Goal: Information Seeking & Learning: Learn about a topic

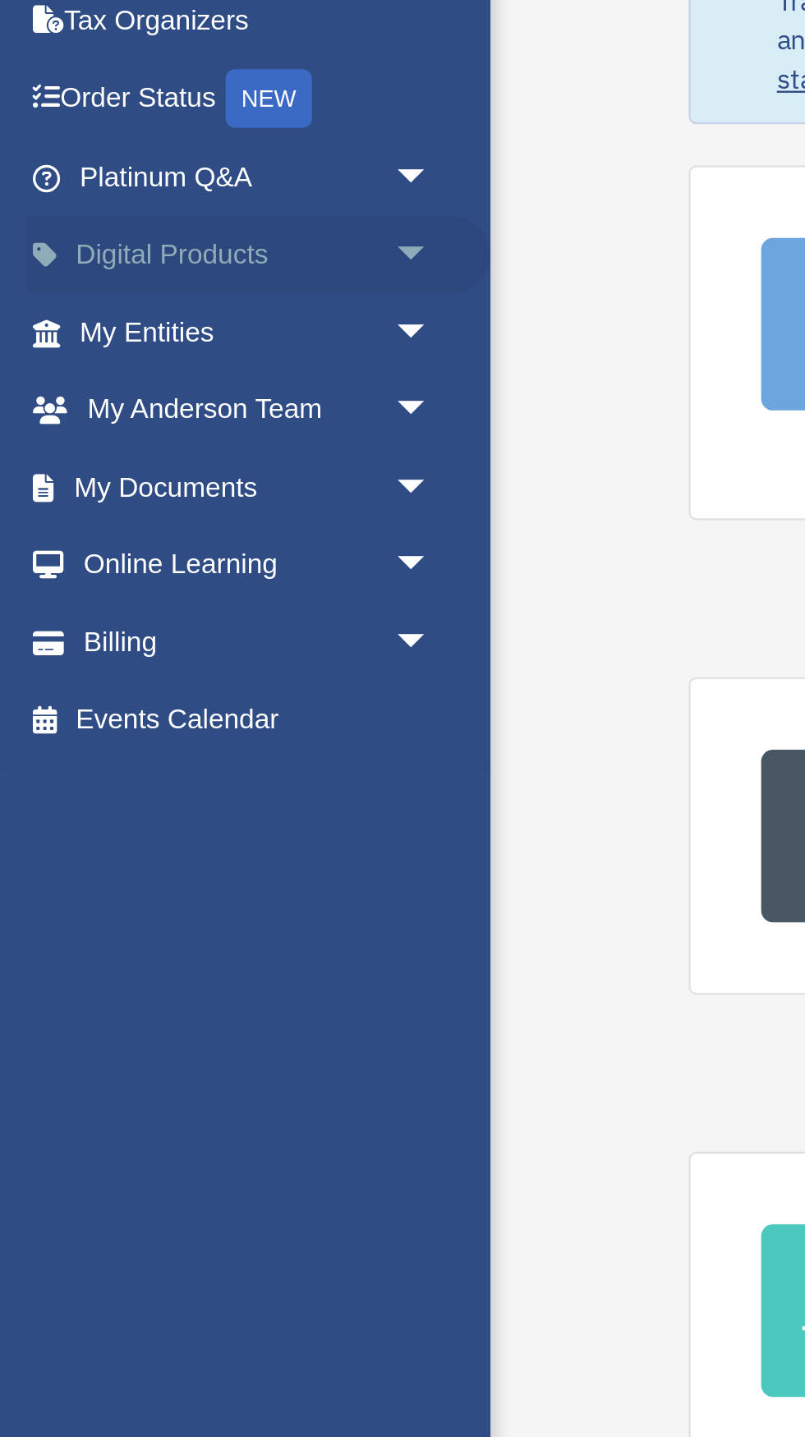
click at [172, 242] on span "arrow_drop_down" at bounding box center [180, 253] width 33 height 34
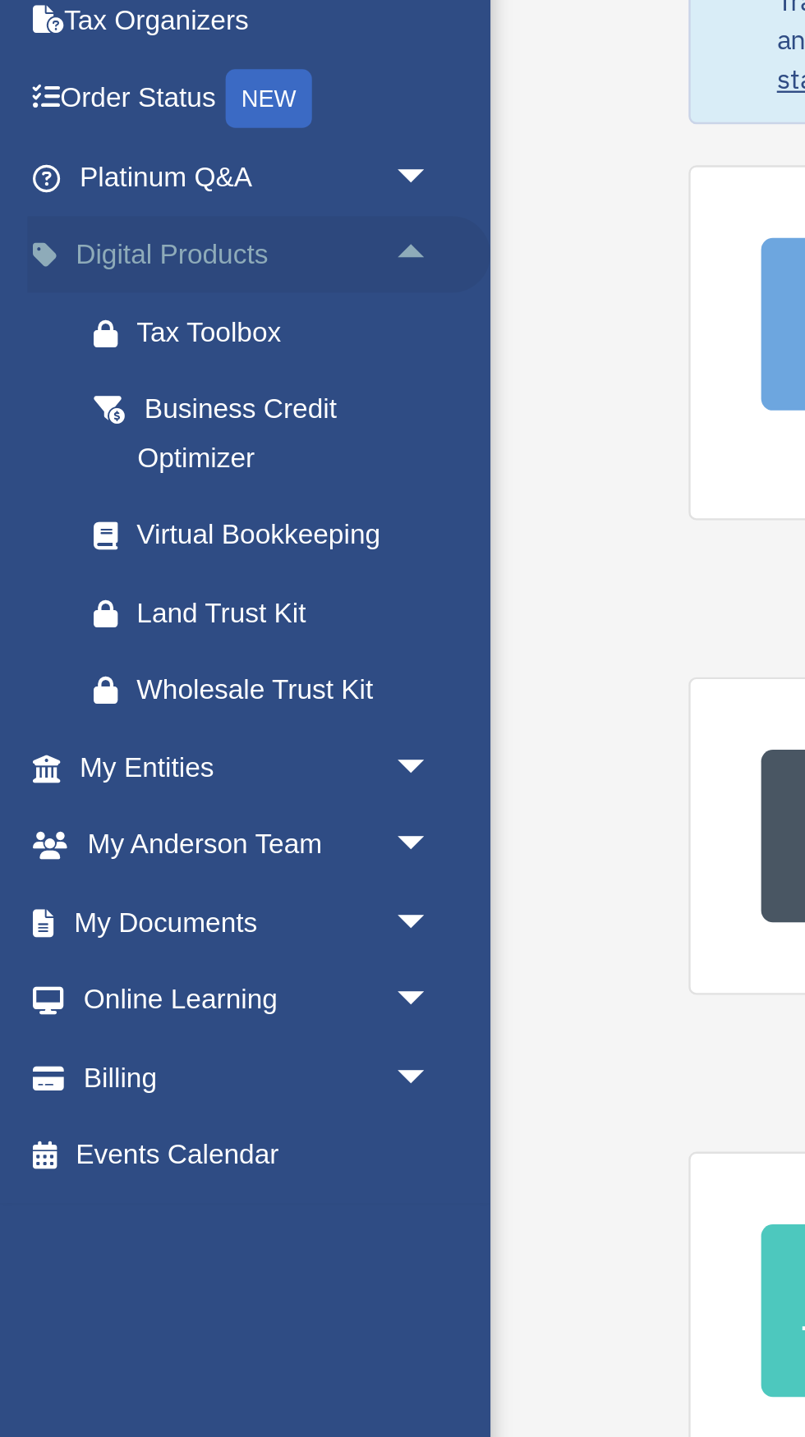
click at [177, 252] on span "arrow_drop_up" at bounding box center [180, 253] width 33 height 34
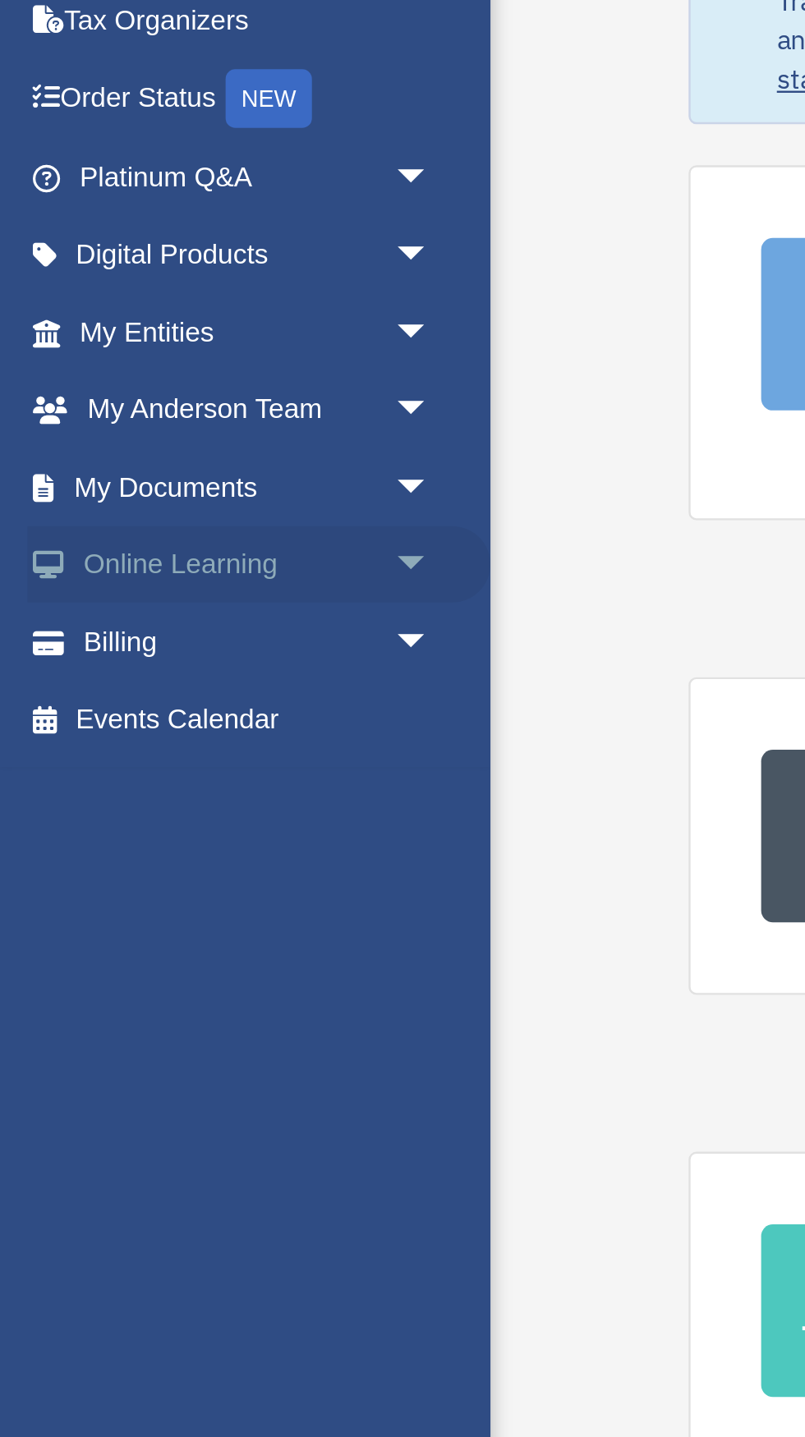
click at [168, 374] on span "arrow_drop_down" at bounding box center [180, 382] width 33 height 34
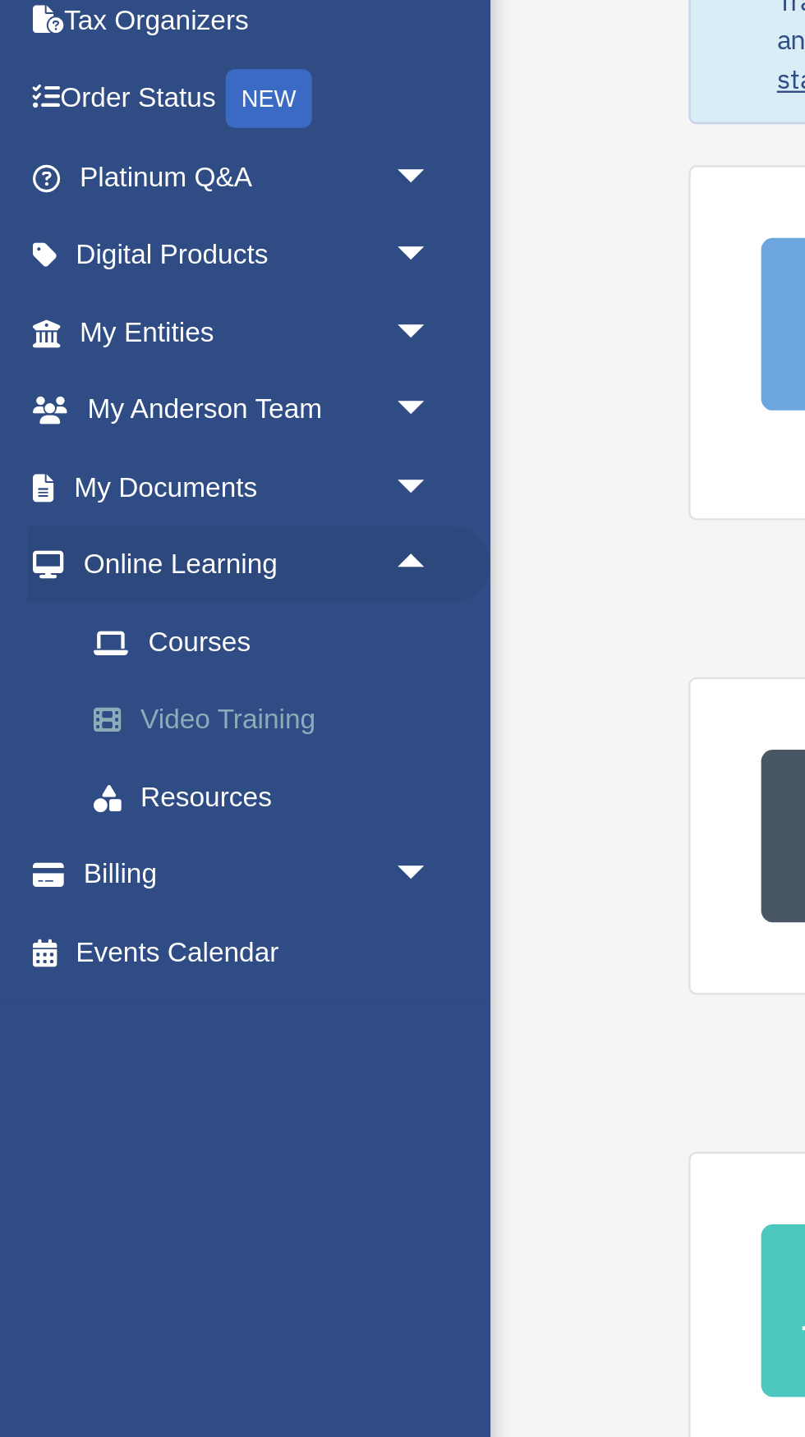
click at [86, 446] on link "Video Training" at bounding box center [114, 446] width 182 height 33
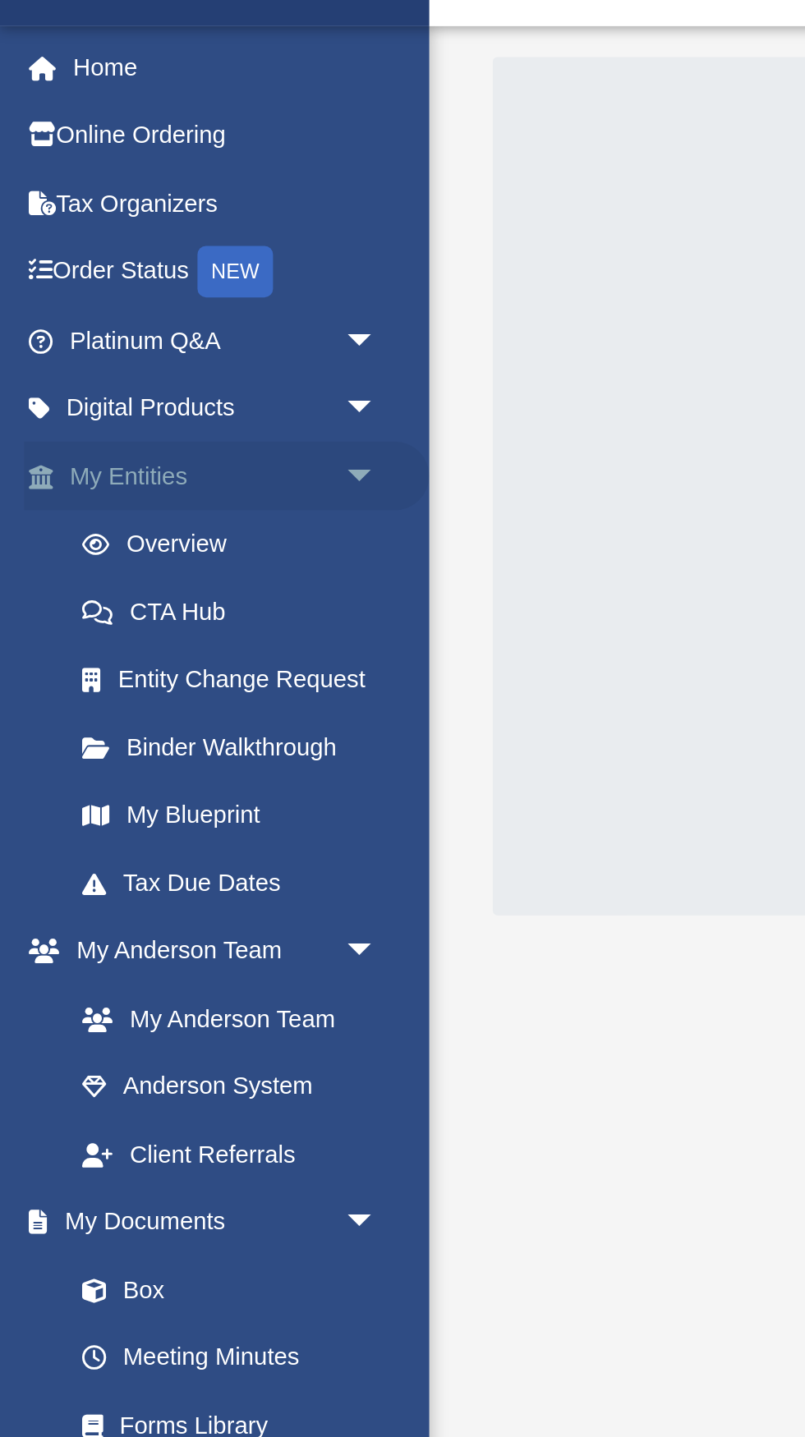
click at [174, 289] on span "arrow_drop_down" at bounding box center [180, 285] width 33 height 34
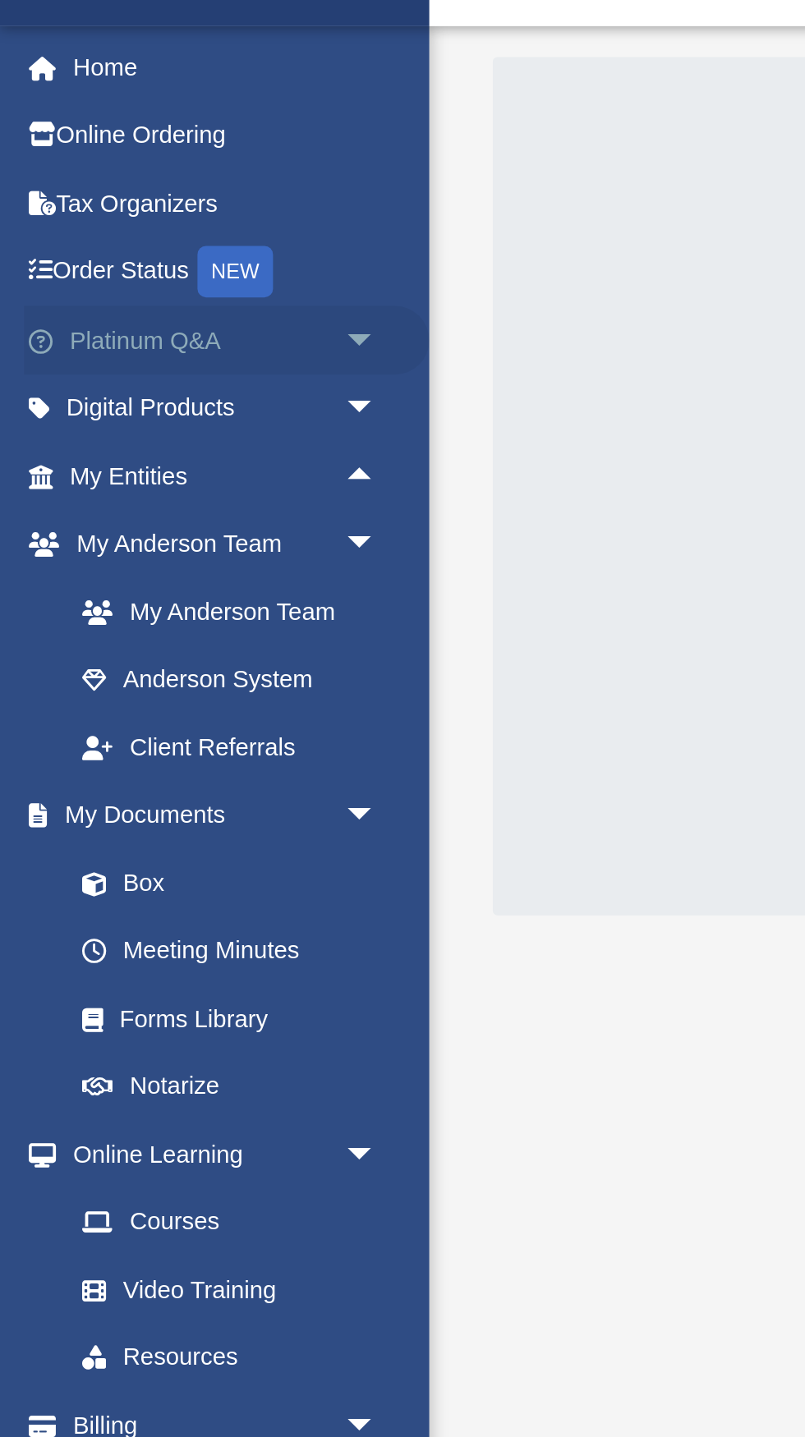
click at [172, 217] on span "arrow_drop_down" at bounding box center [180, 220] width 33 height 34
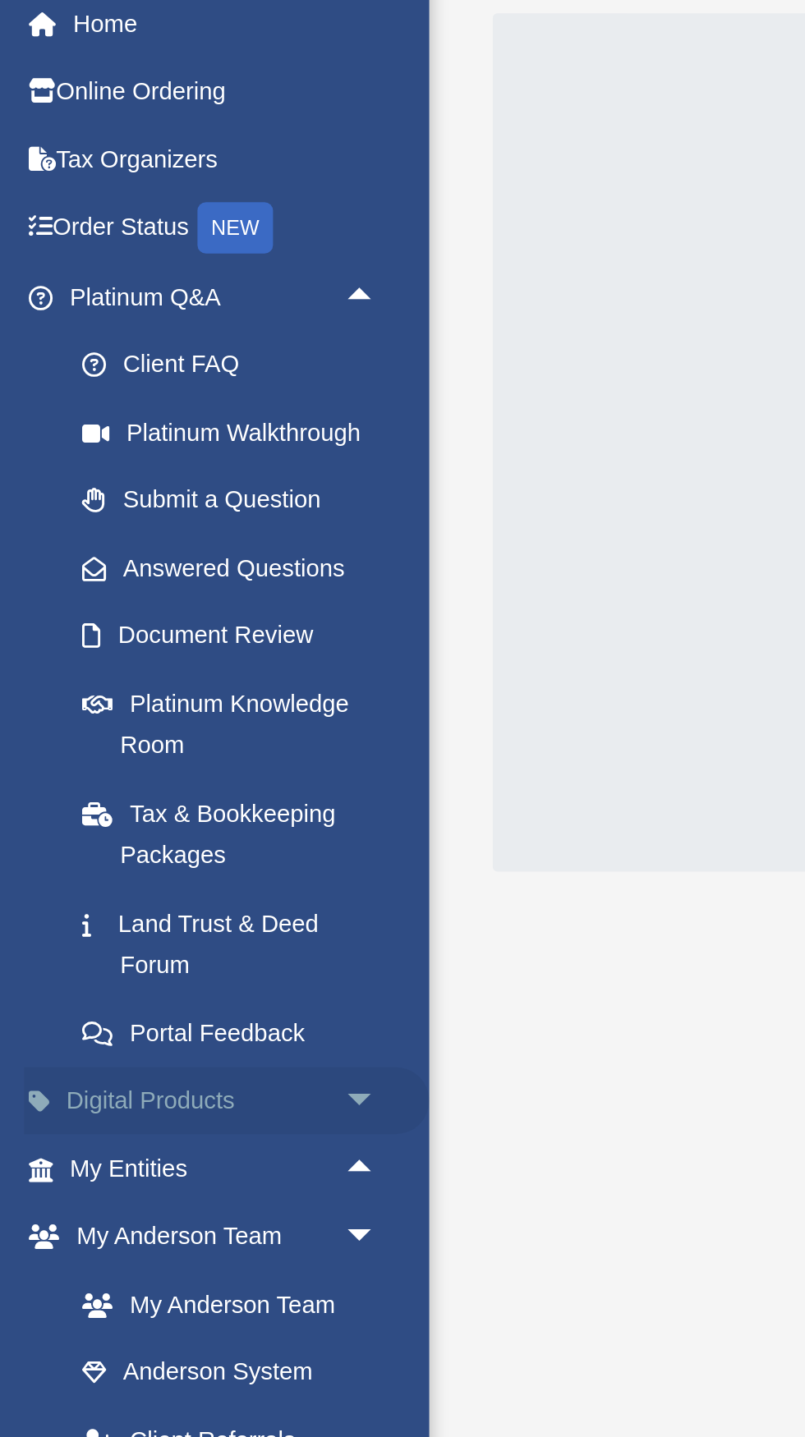
click at [170, 588] on span "arrow_drop_down" at bounding box center [180, 605] width 33 height 34
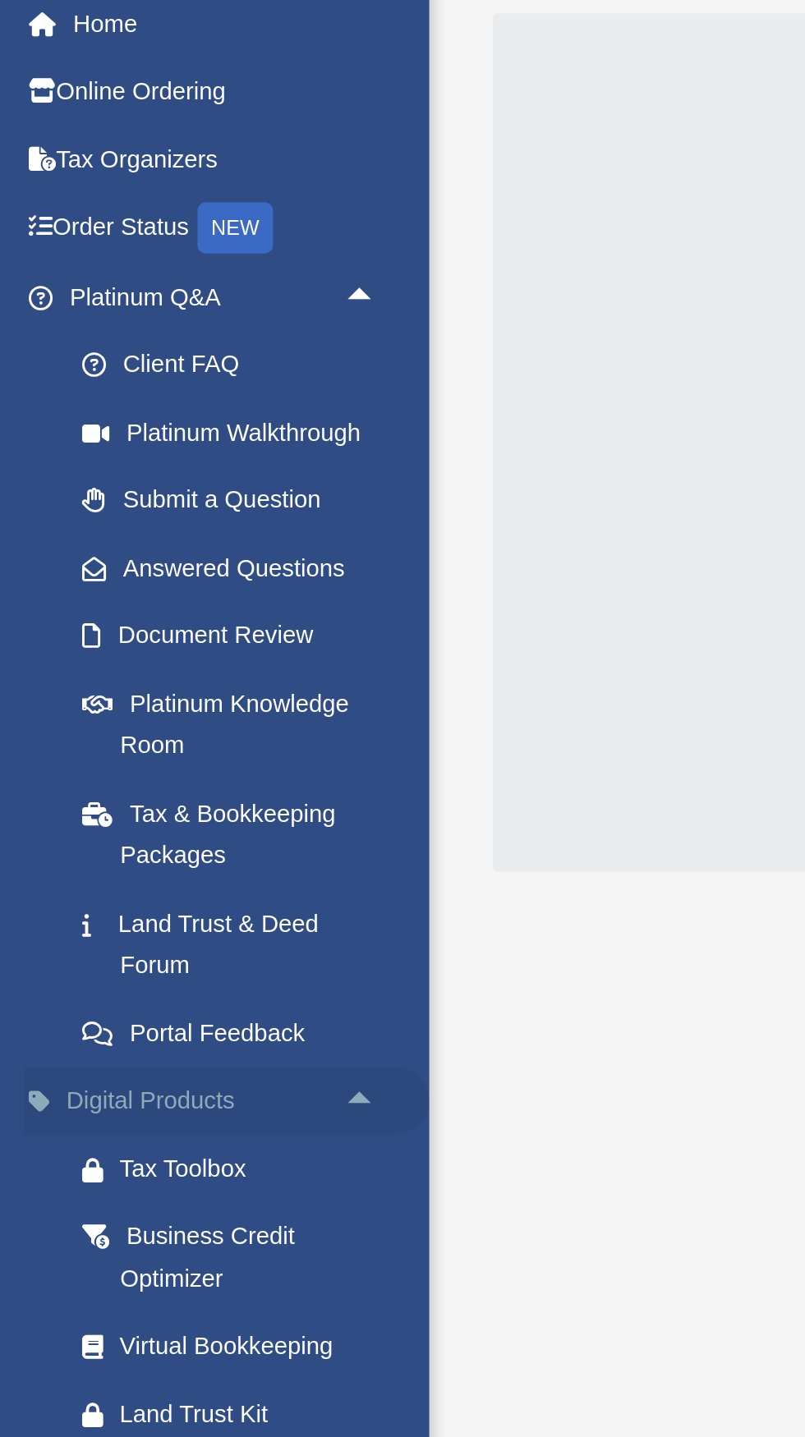
click at [167, 591] on span "arrow_drop_up" at bounding box center [180, 605] width 33 height 34
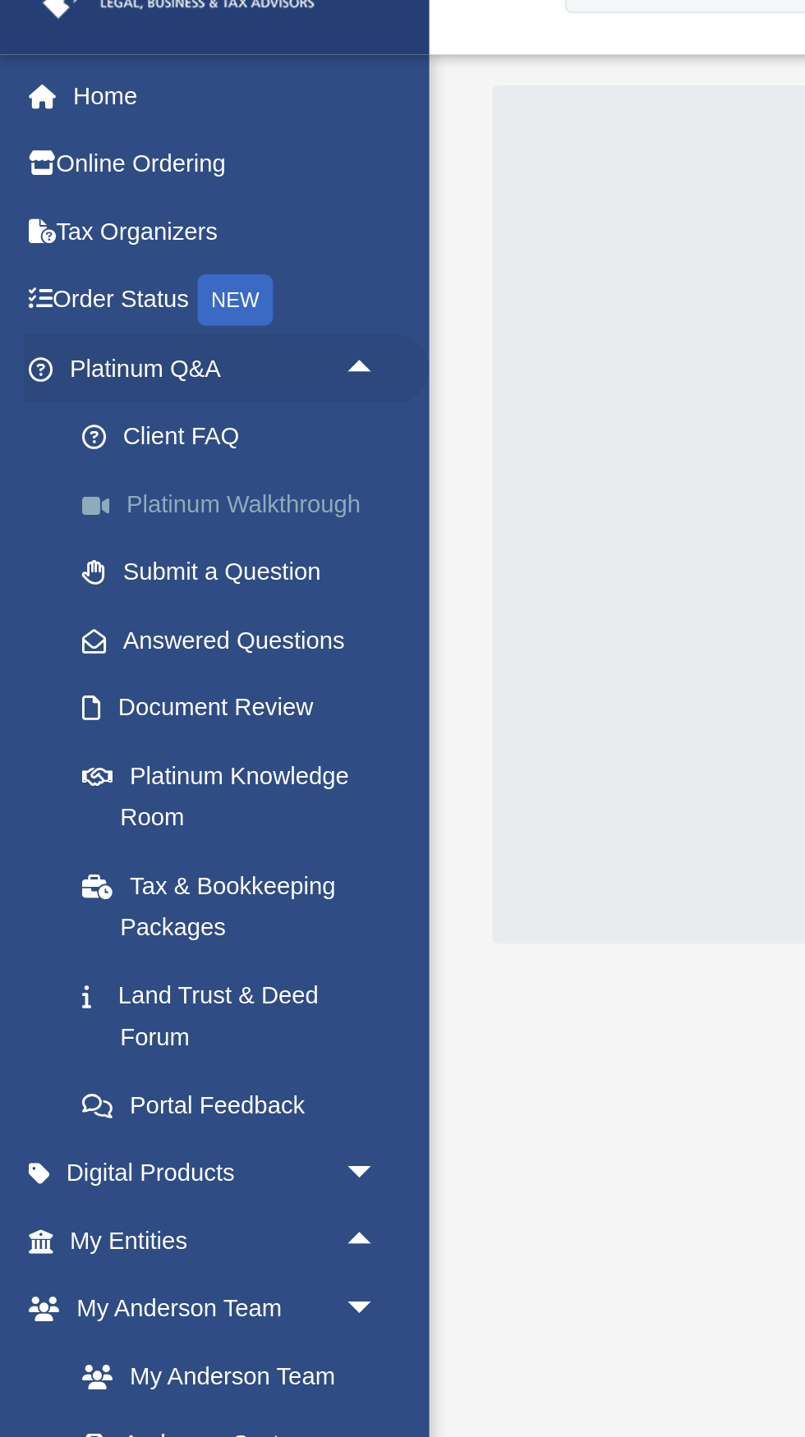
click at [114, 285] on link "Platinum Walkthrough" at bounding box center [114, 284] width 182 height 33
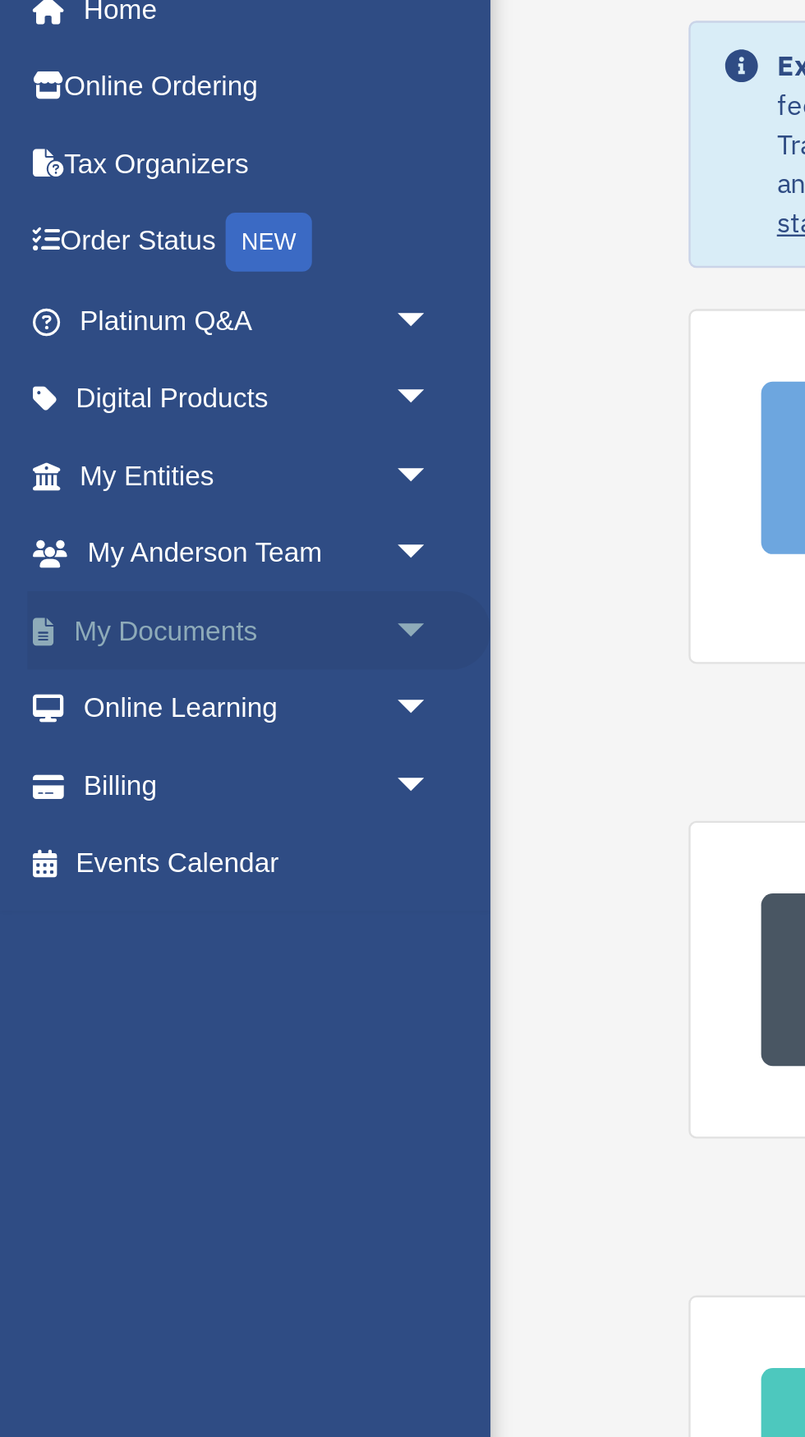
click at [168, 342] on span "arrow_drop_down" at bounding box center [180, 350] width 33 height 34
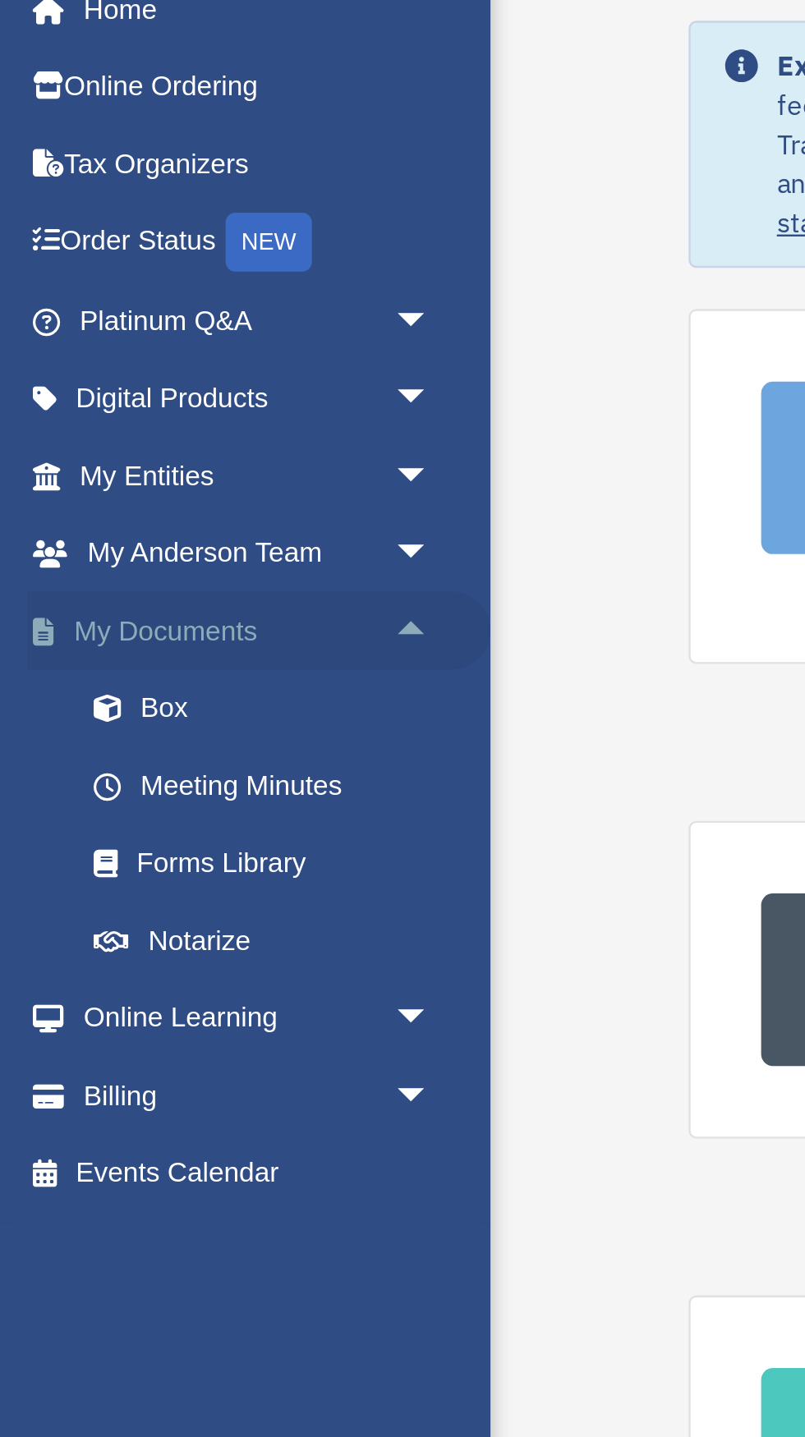
click at [177, 350] on span "arrow_drop_up" at bounding box center [180, 350] width 33 height 34
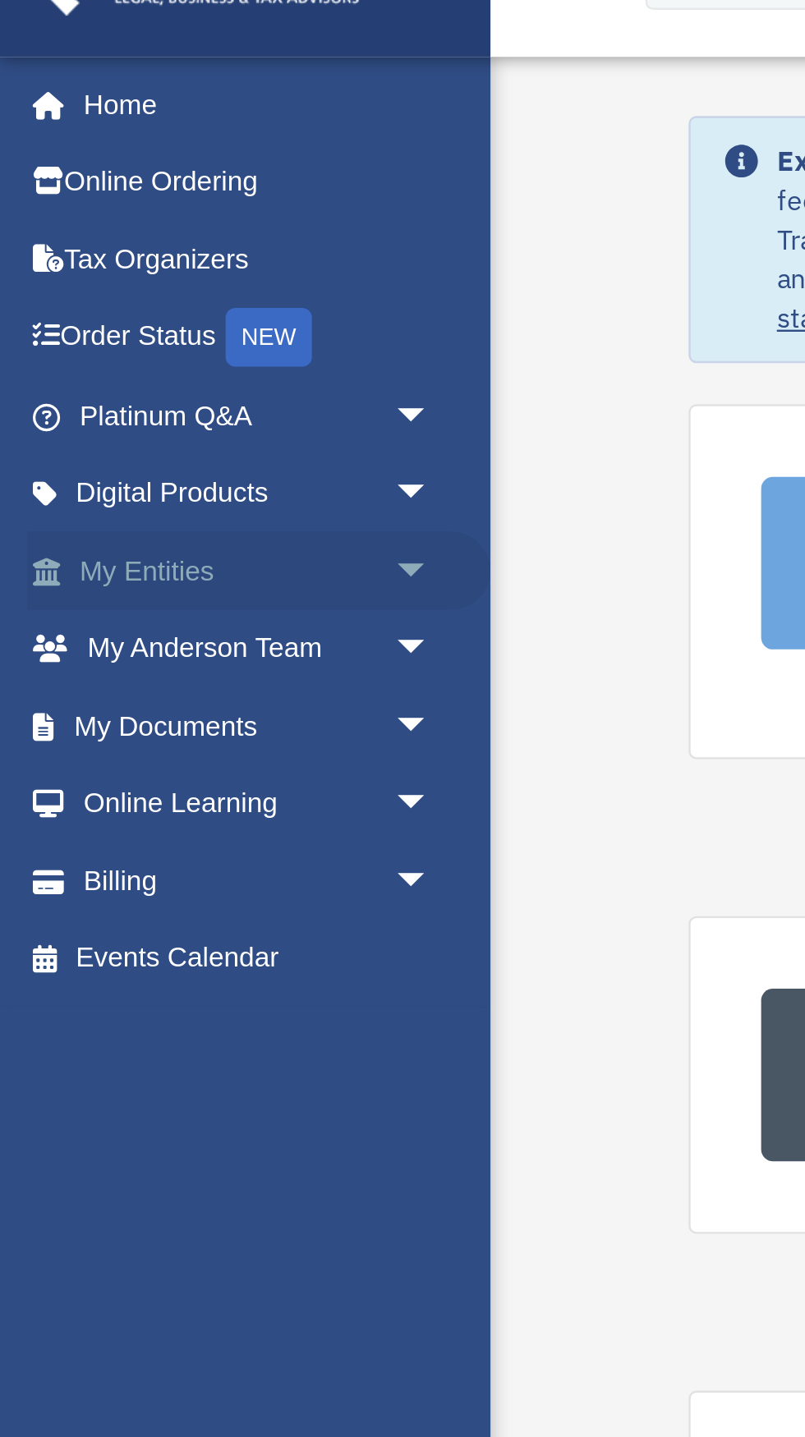
click at [170, 278] on span "arrow_drop_down" at bounding box center [180, 285] width 33 height 34
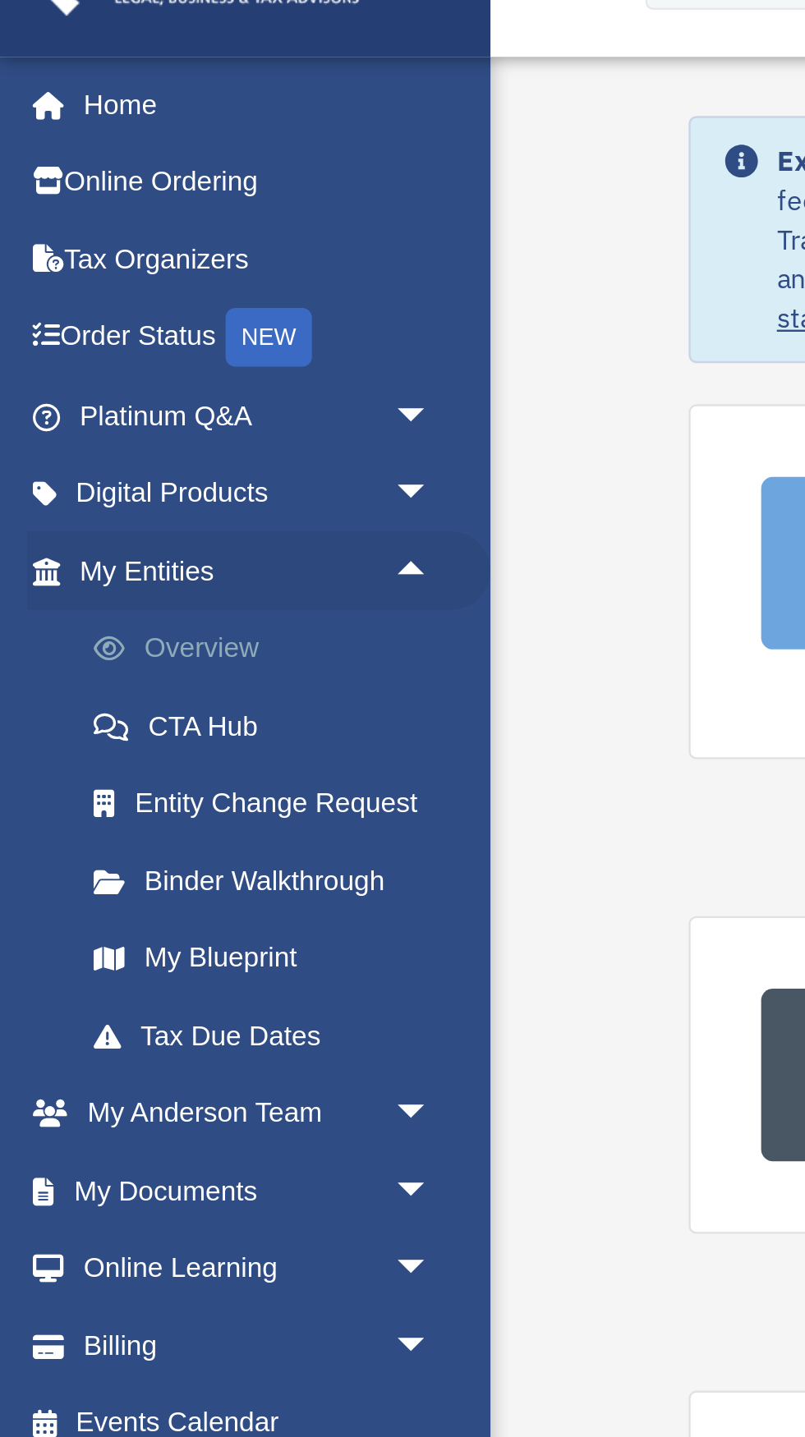
click at [73, 314] on link "Overview" at bounding box center [114, 317] width 182 height 33
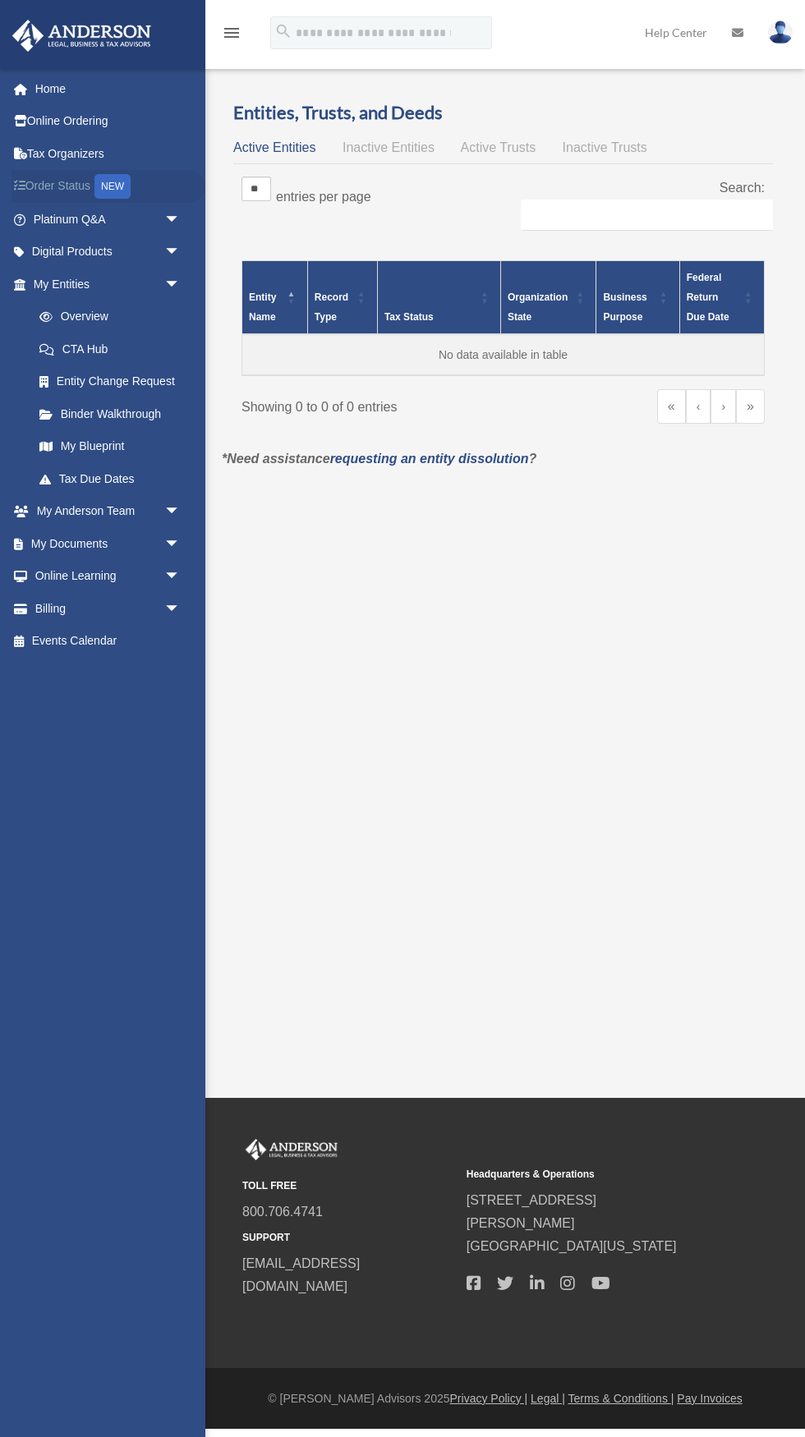
click at [87, 175] on link "Order Status NEW" at bounding box center [108, 187] width 194 height 34
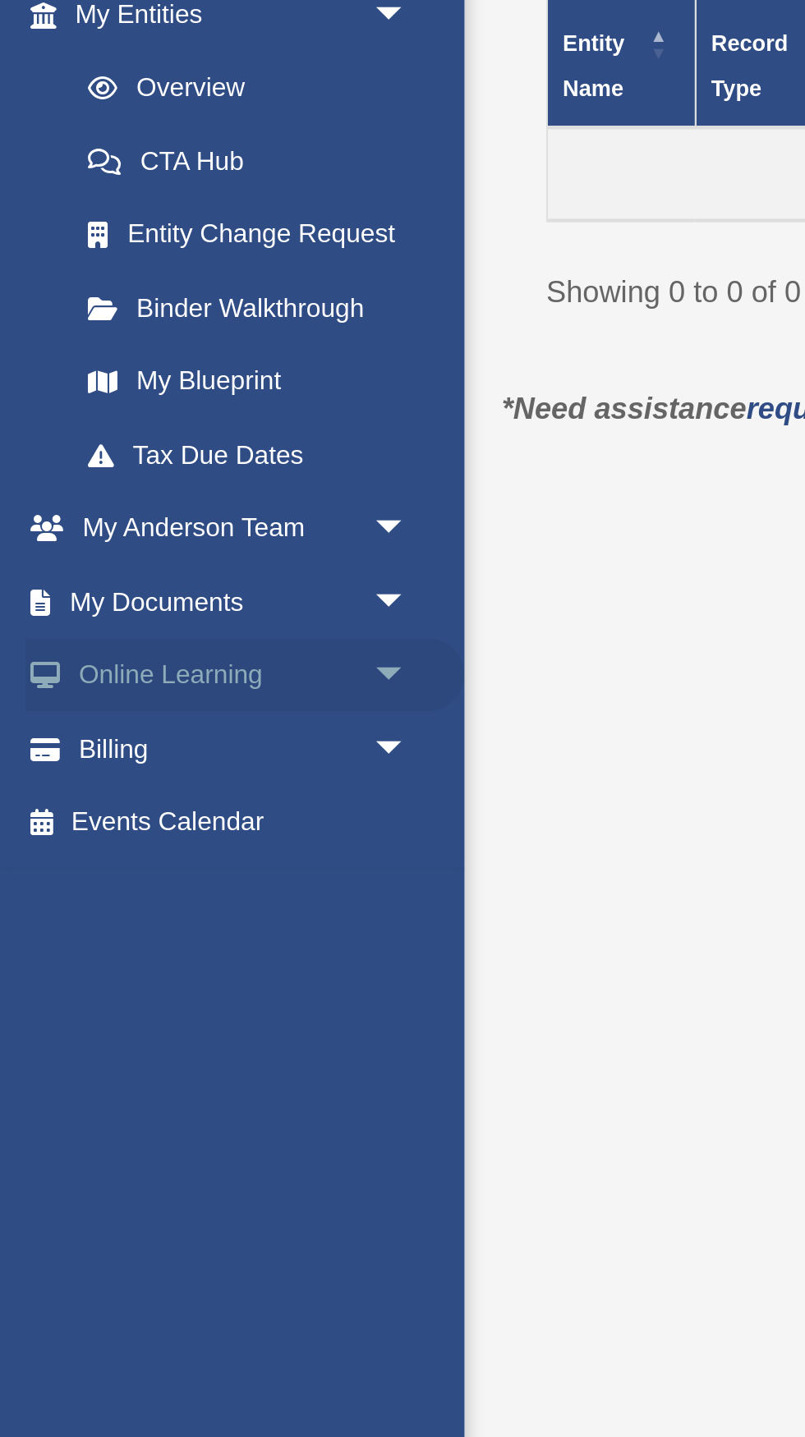
click at [171, 564] on span "arrow_drop_down" at bounding box center [180, 577] width 33 height 34
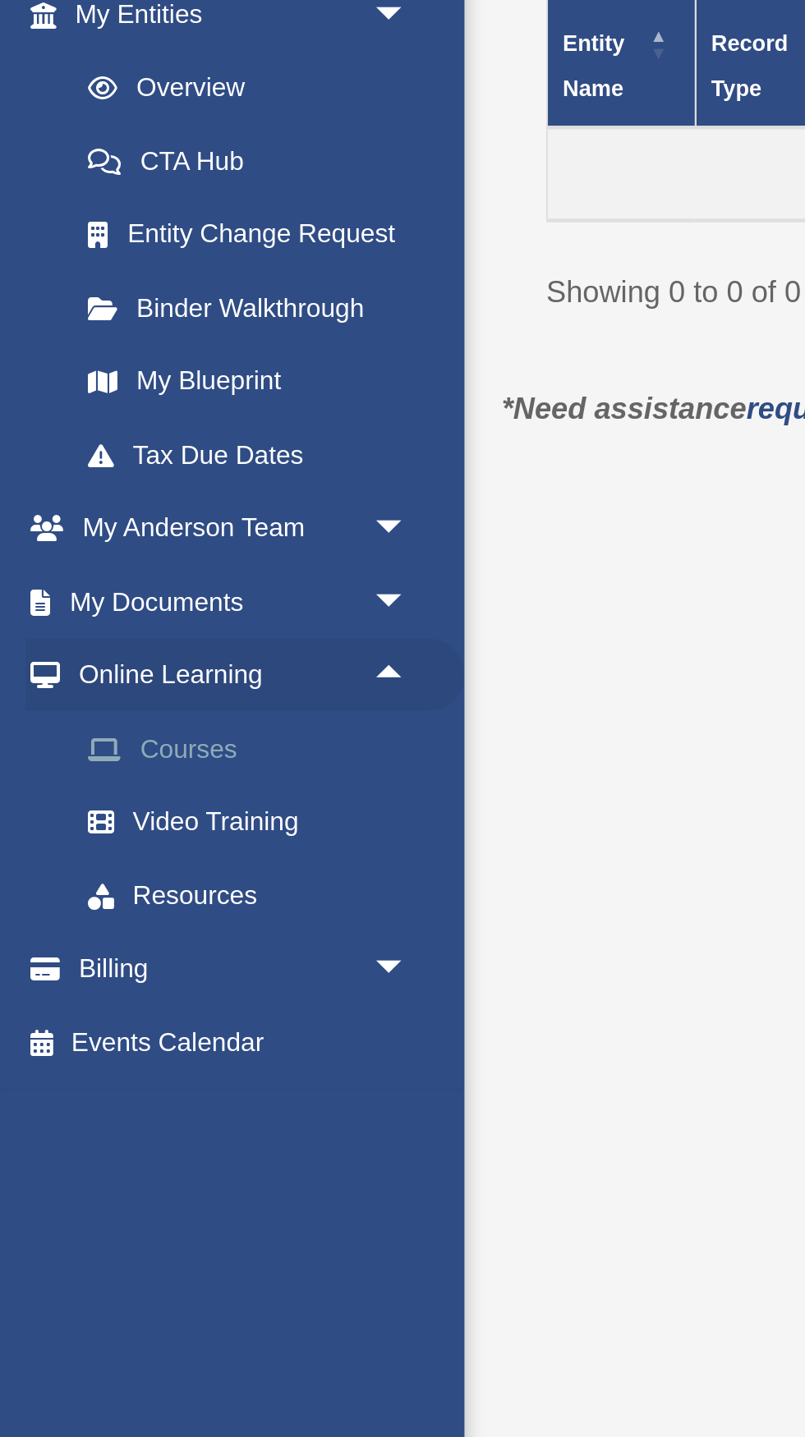
click at [78, 610] on link "Courses" at bounding box center [114, 608] width 182 height 33
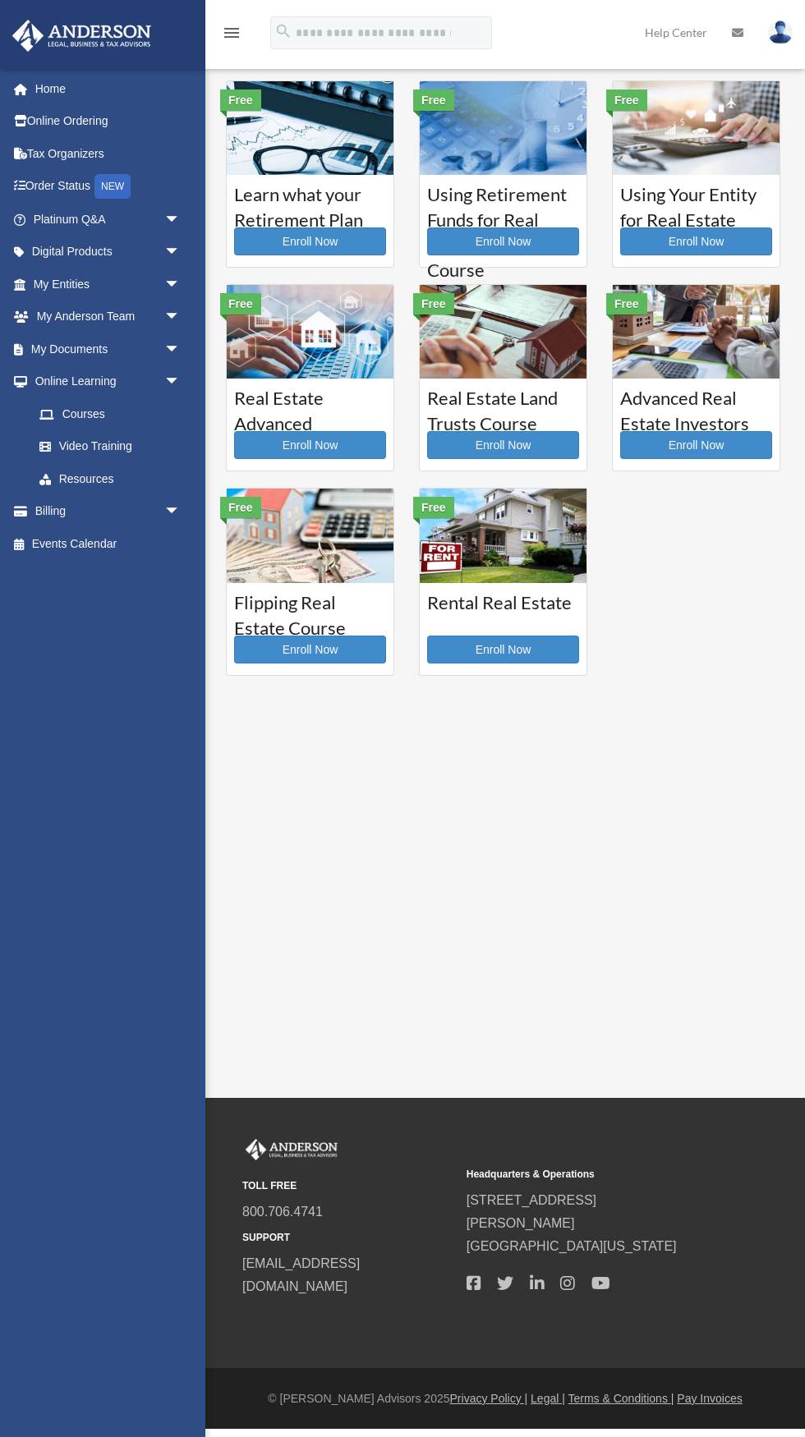
click at [339, 146] on img at bounding box center [310, 128] width 167 height 94
click at [23, 512] on span at bounding box center [29, 511] width 12 height 11
click at [95, 448] on link "Video Training" at bounding box center [114, 446] width 182 height 33
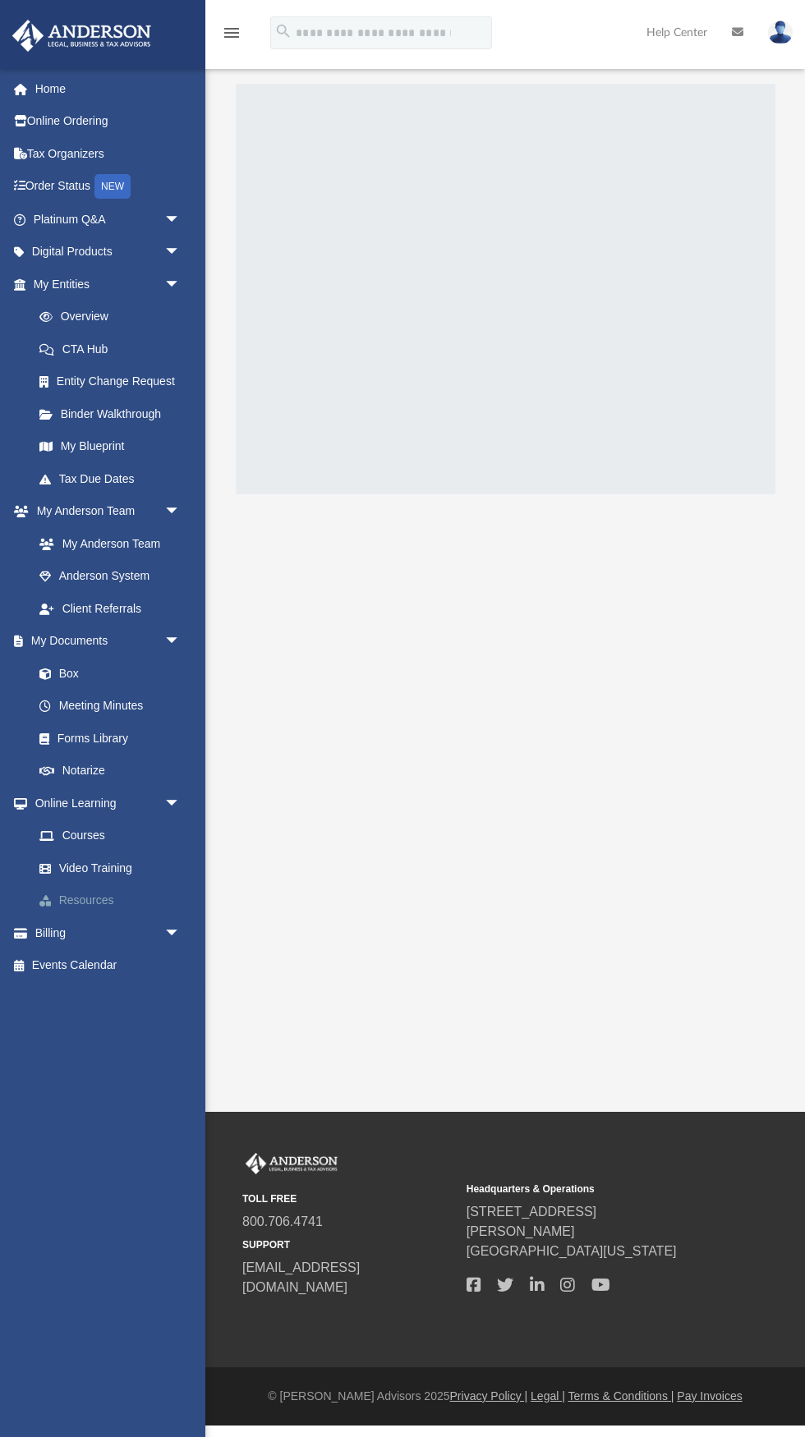
click at [71, 907] on link "Resources" at bounding box center [114, 900] width 182 height 33
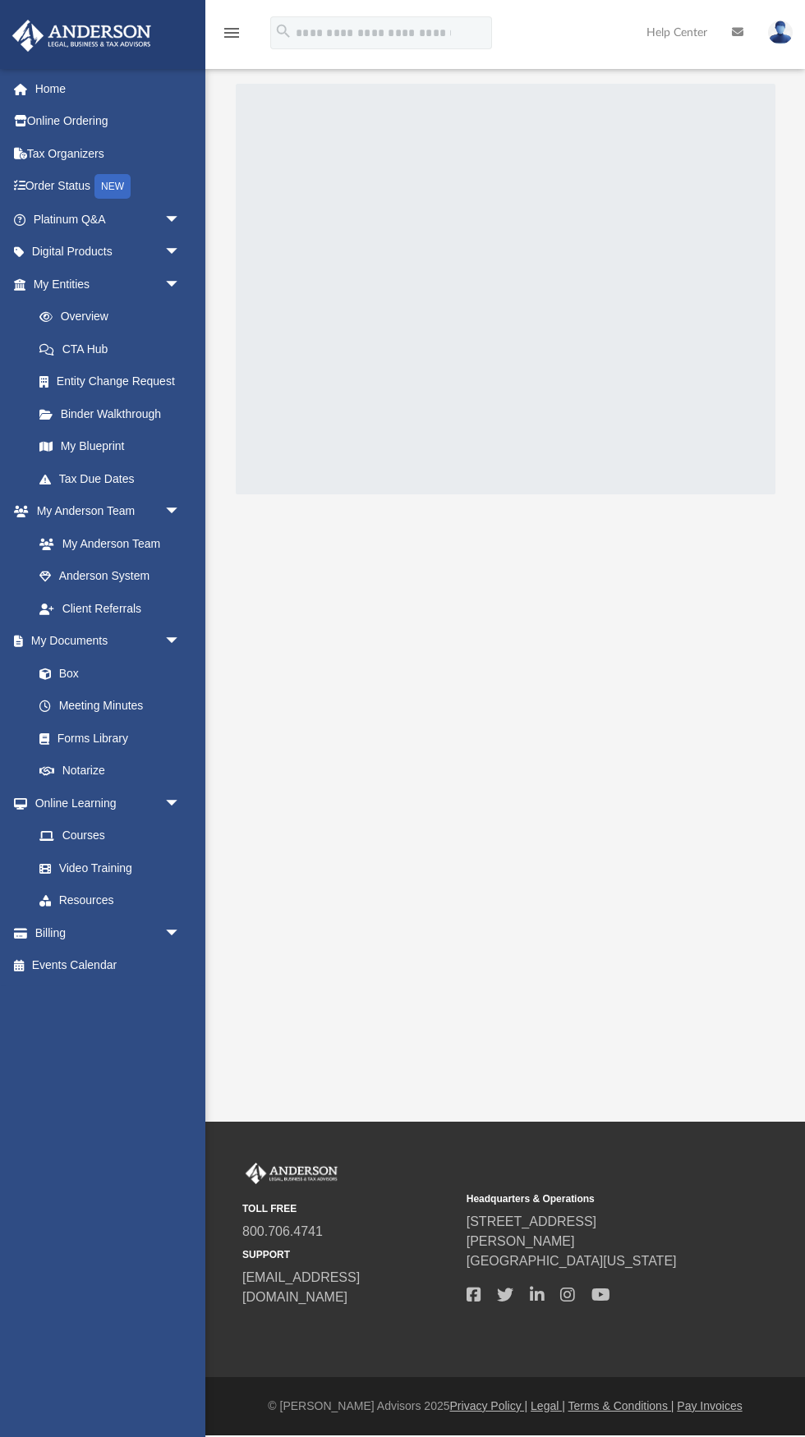
click at [790, 34] on img at bounding box center [780, 33] width 25 height 24
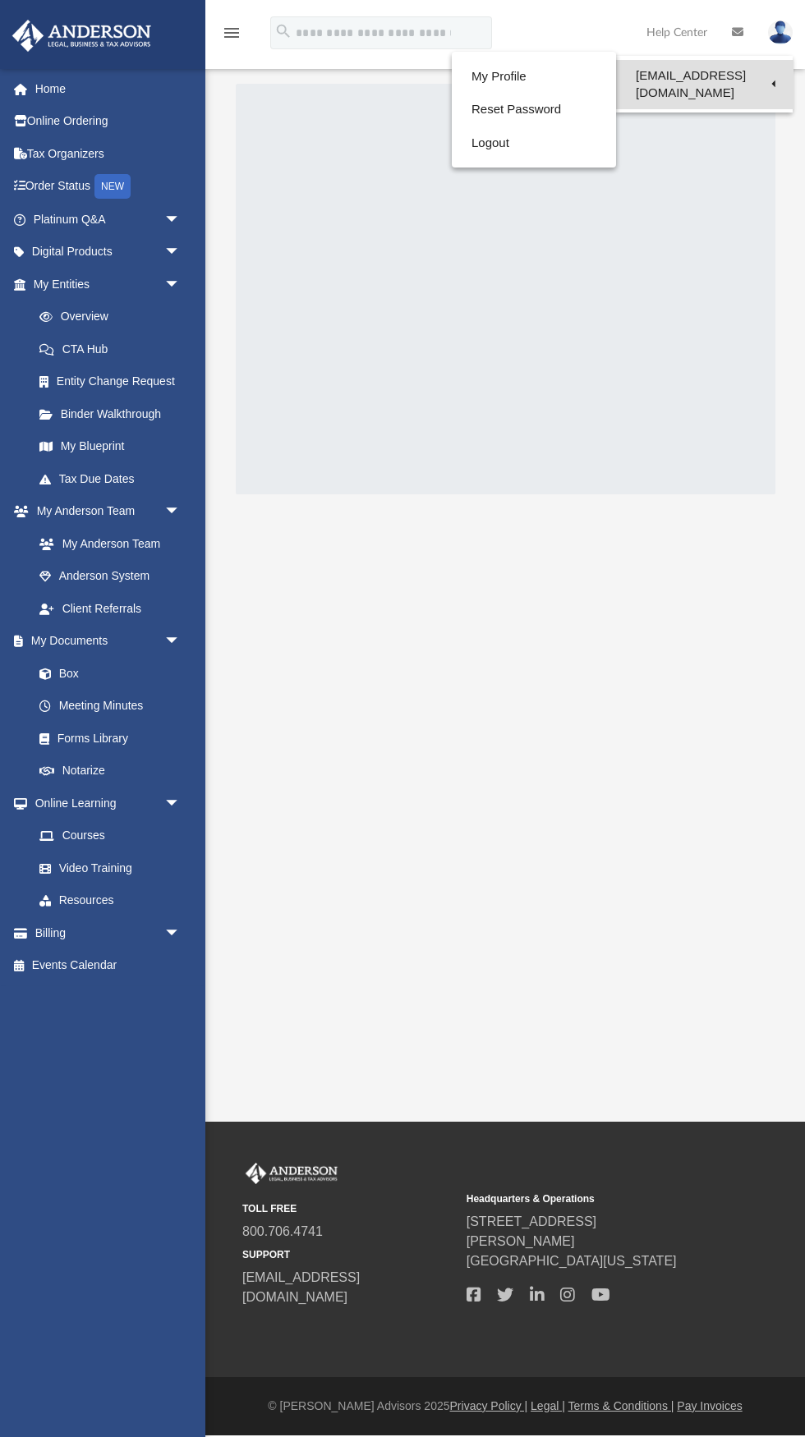
click at [760, 75] on link "[EMAIL_ADDRESS][DOMAIN_NAME]" at bounding box center [704, 84] width 177 height 48
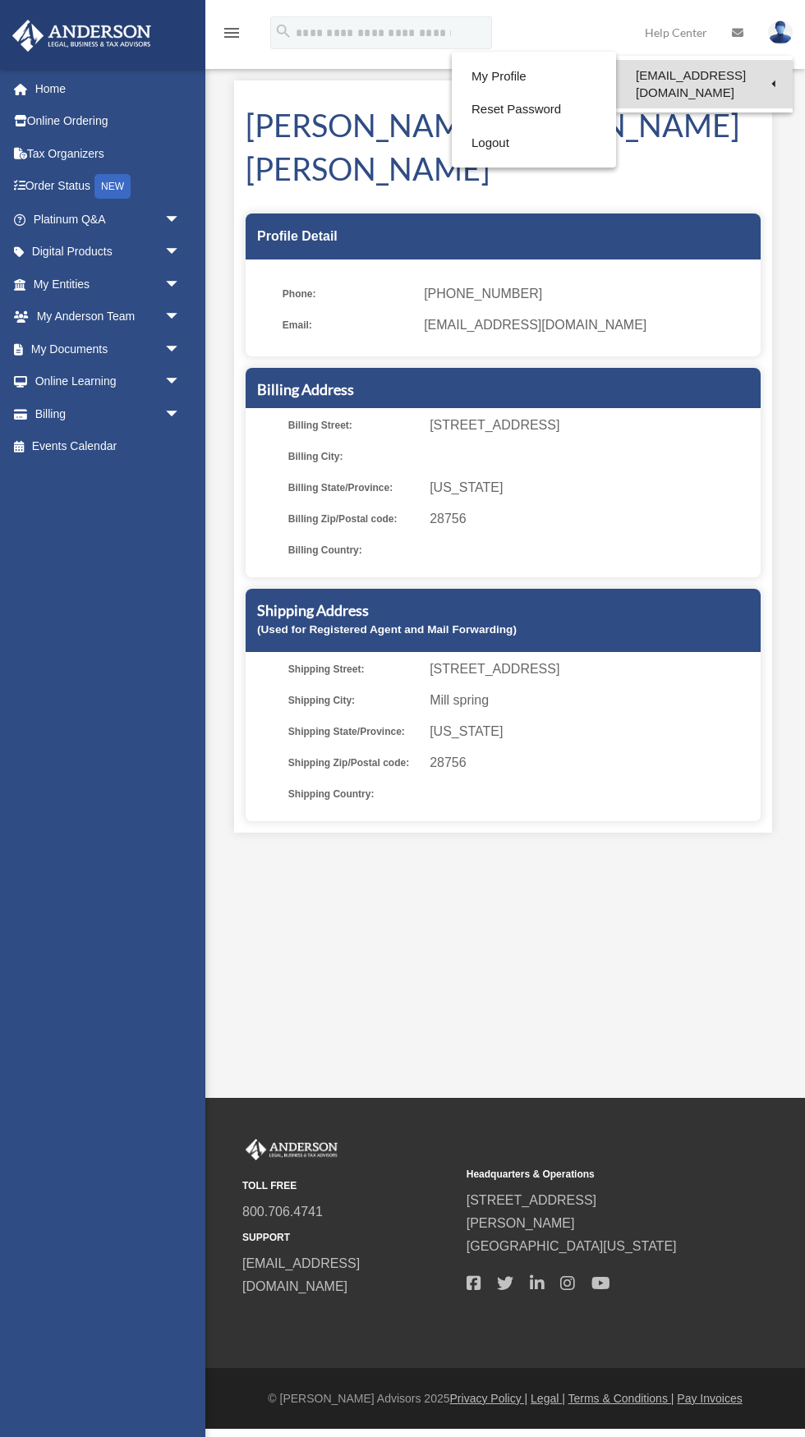
click at [760, 75] on link "[EMAIL_ADDRESS][DOMAIN_NAME]" at bounding box center [704, 84] width 177 height 48
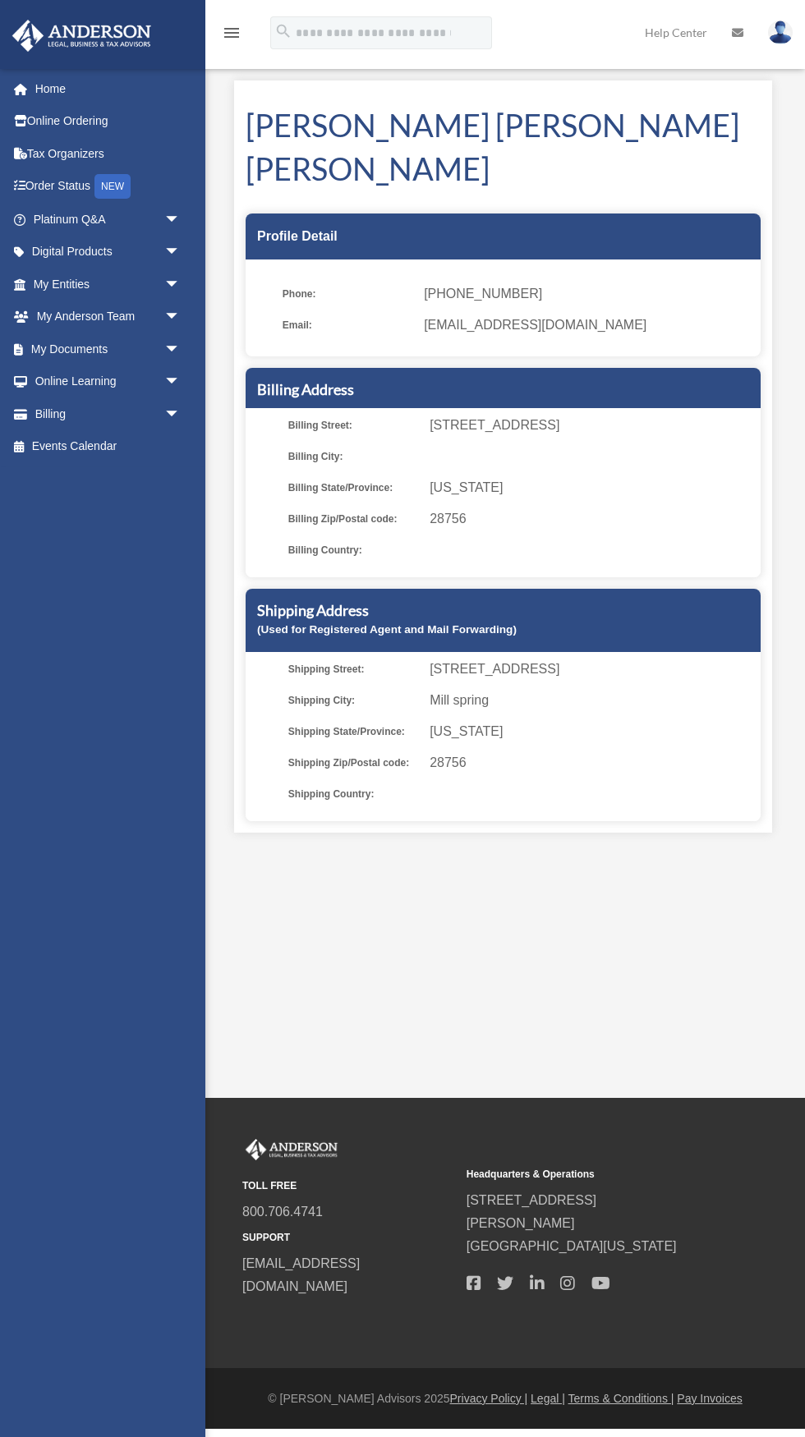
click at [780, 34] on img at bounding box center [780, 33] width 25 height 24
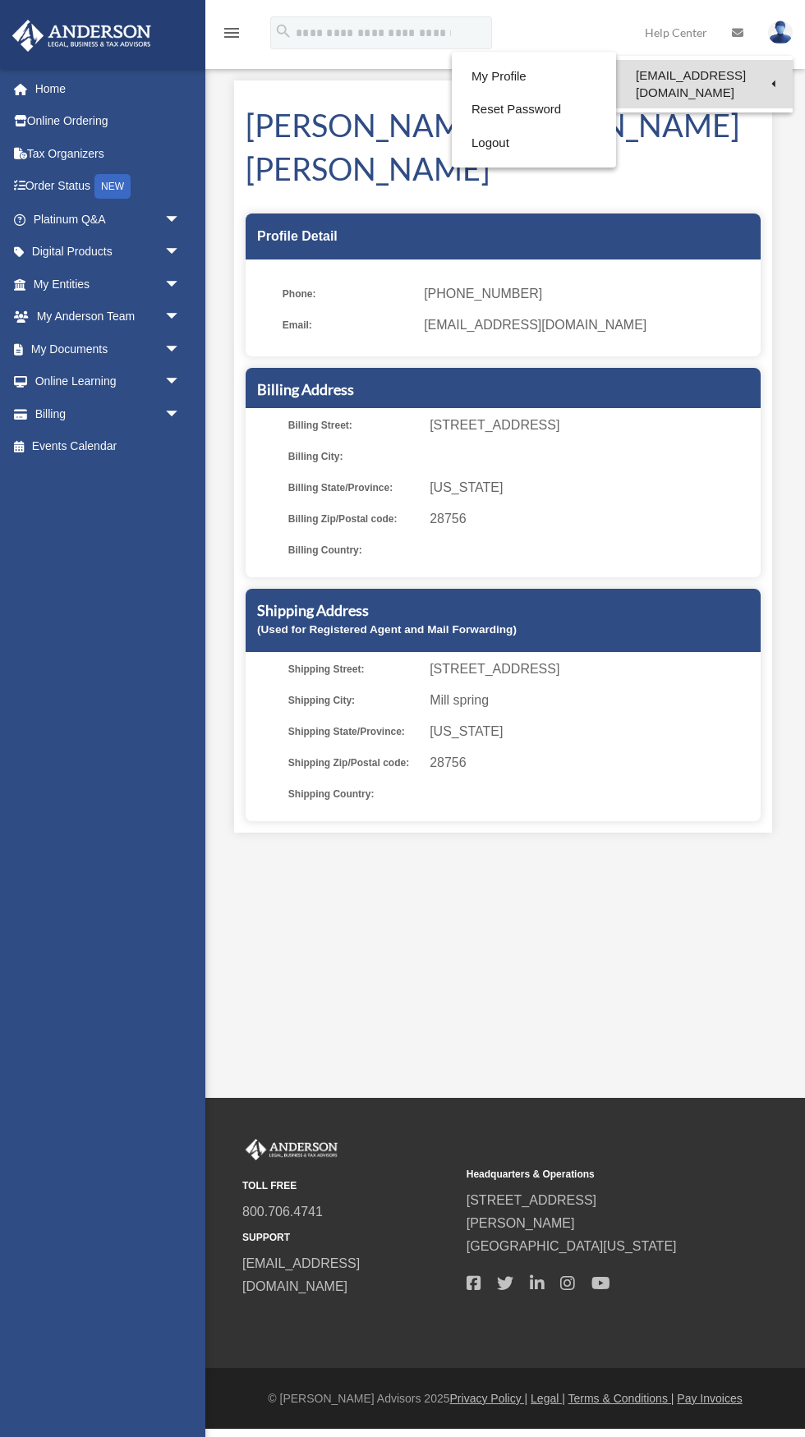
click at [755, 81] on link "[EMAIL_ADDRESS][DOMAIN_NAME]" at bounding box center [704, 84] width 177 height 48
